Goal: Information Seeking & Learning: Learn about a topic

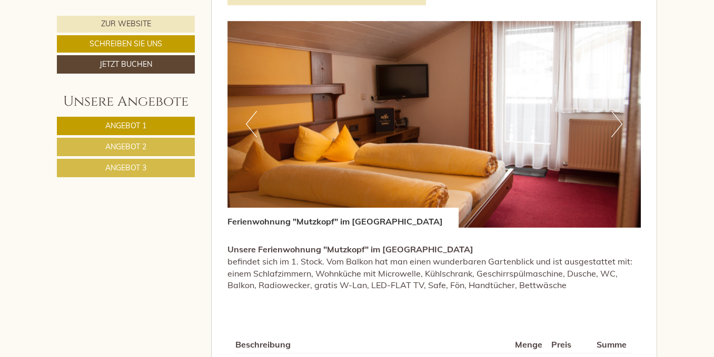
scroll to position [637, 0]
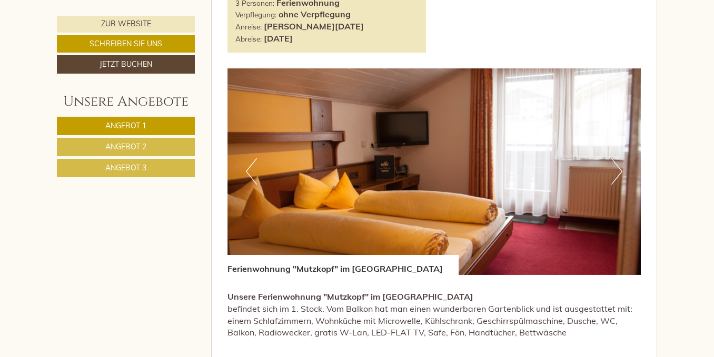
click at [92, 147] on link "Angebot 2" at bounding box center [126, 147] width 138 height 18
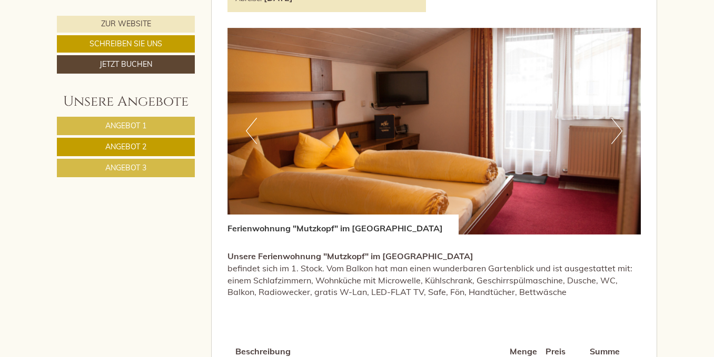
scroll to position [671, 0]
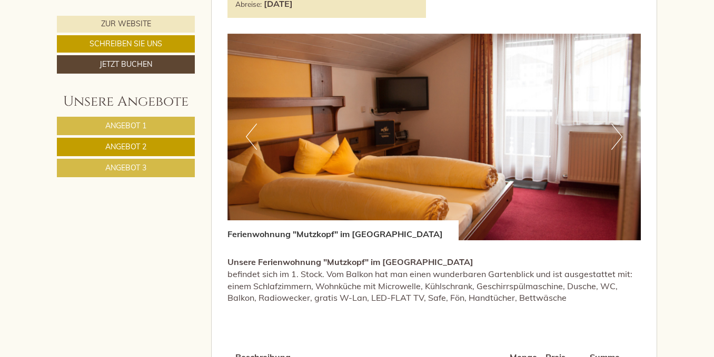
click at [617, 139] on button "Next" at bounding box center [616, 137] width 11 height 26
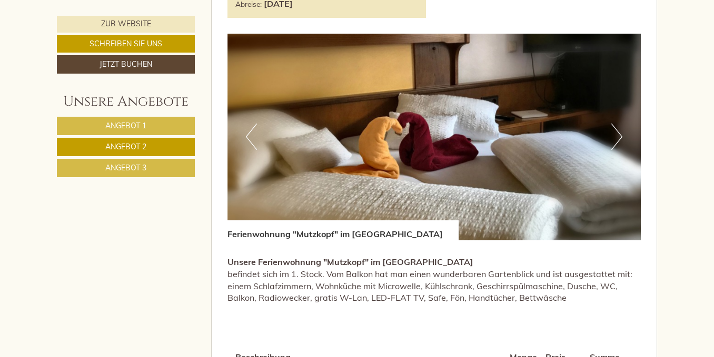
click at [617, 139] on button "Next" at bounding box center [616, 137] width 11 height 26
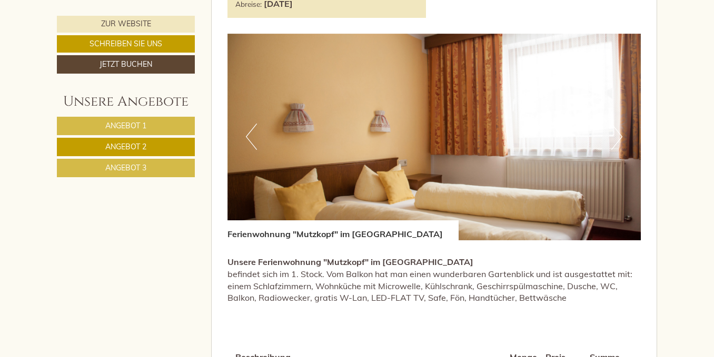
click at [622, 143] on img at bounding box center [434, 137] width 414 height 207
click at [616, 138] on button "Next" at bounding box center [616, 137] width 11 height 26
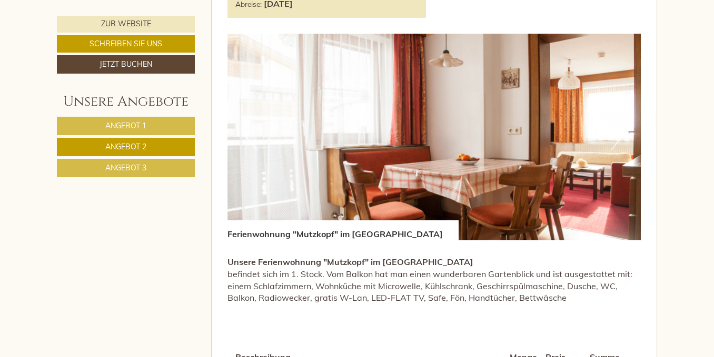
click at [619, 141] on button "Next" at bounding box center [616, 137] width 11 height 26
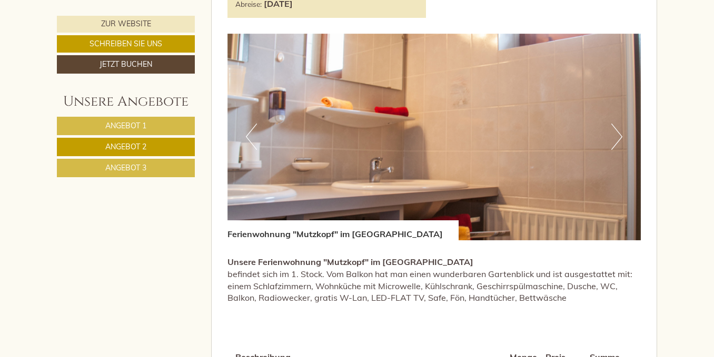
click at [619, 141] on button "Next" at bounding box center [616, 137] width 11 height 26
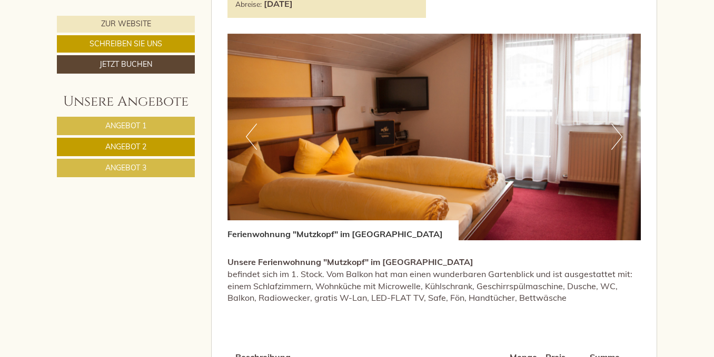
click at [132, 172] on span "Angebot 3" at bounding box center [125, 167] width 41 height 9
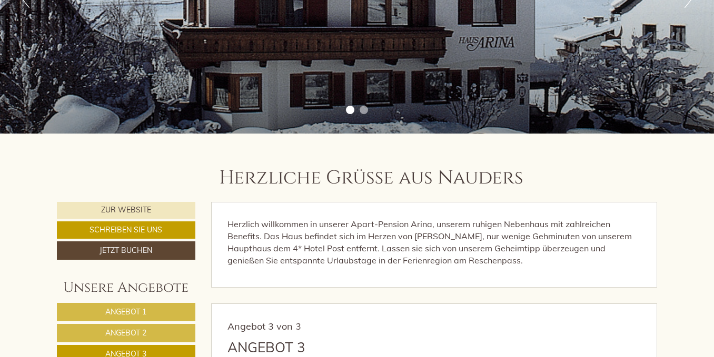
scroll to position [0, 0]
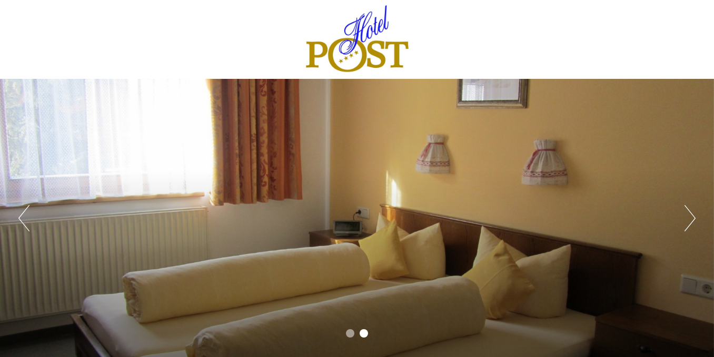
drag, startPoint x: 709, startPoint y: 33, endPoint x: 712, endPoint y: 45, distance: 11.9
click at [712, 45] on div "Previous Next 1 2" at bounding box center [357, 178] width 714 height 357
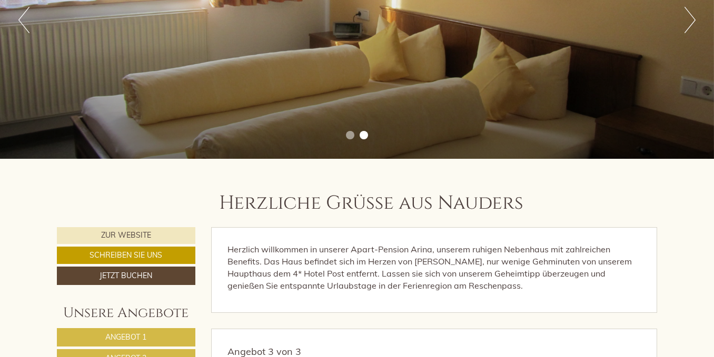
scroll to position [173, 0]
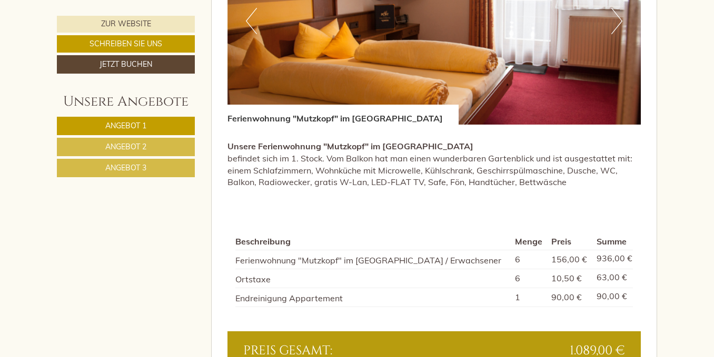
scroll to position [844, 0]
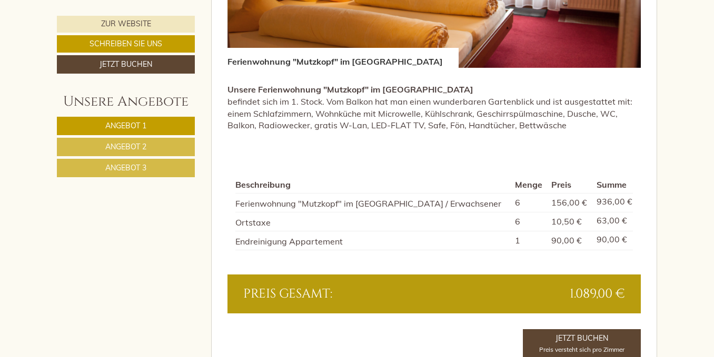
click at [123, 148] on span "Angebot 2" at bounding box center [125, 146] width 41 height 9
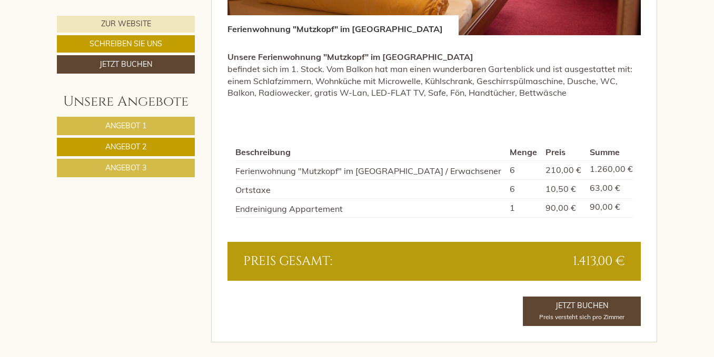
scroll to position [904, 0]
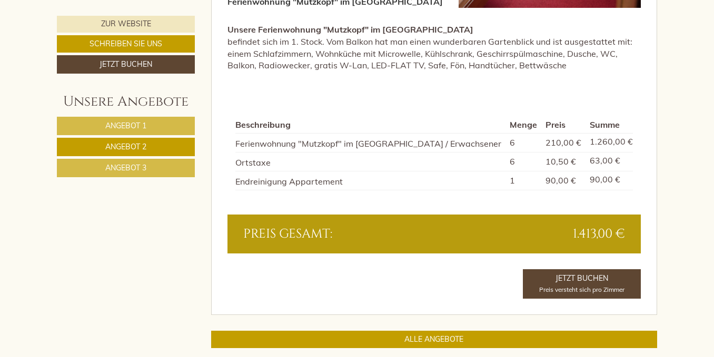
click at [115, 167] on span "Angebot 3" at bounding box center [125, 167] width 41 height 9
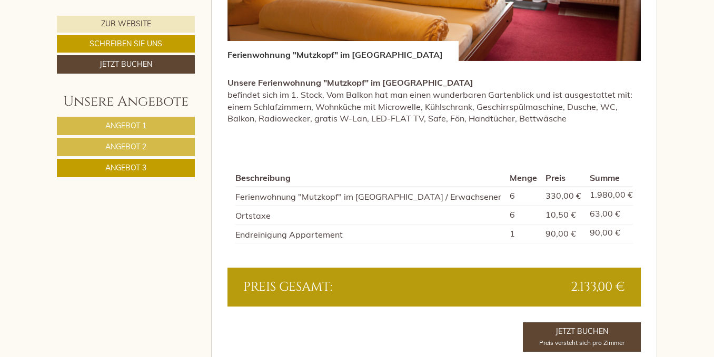
scroll to position [860, 0]
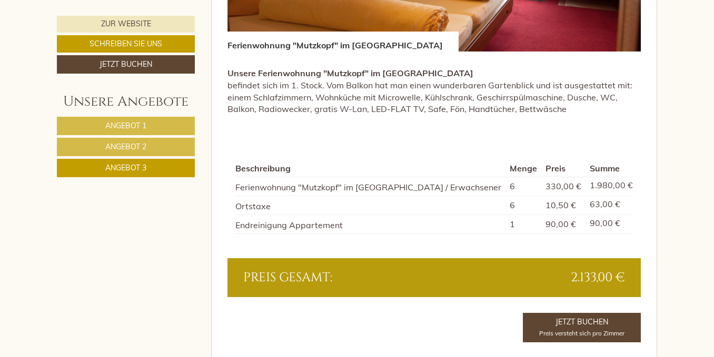
drag, startPoint x: 713, startPoint y: 165, endPoint x: 715, endPoint y: 183, distance: 18.0
click at [713, 183] on html "Previous Next 1 2 Herzliche Grüße aus [GEOGRAPHIC_DATA] Herzlich willkommen in …" at bounding box center [357, 210] width 714 height 2141
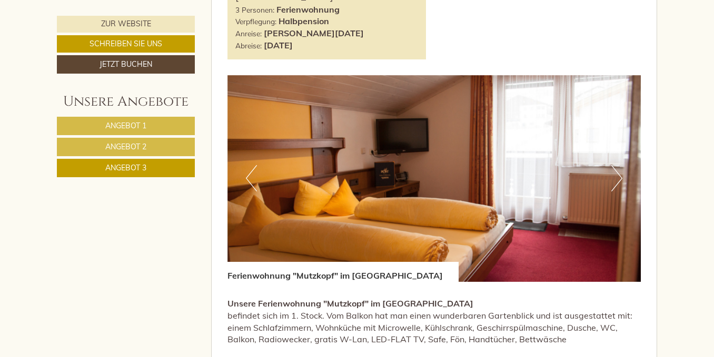
scroll to position [634, 0]
